Goal: Find contact information

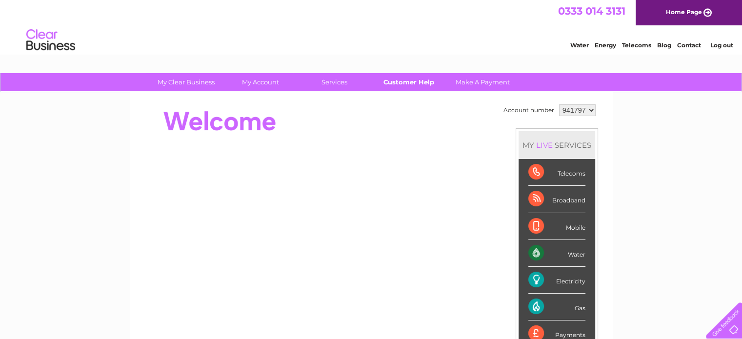
click at [411, 82] on link "Customer Help" at bounding box center [408, 82] width 80 height 18
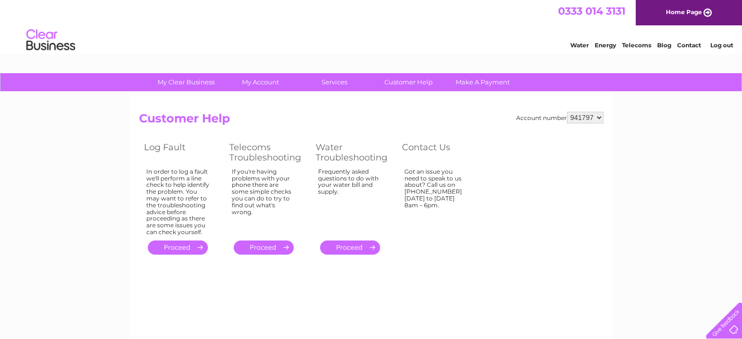
click at [687, 44] on link "Contact" at bounding box center [689, 44] width 24 height 7
